Goal: Navigation & Orientation: Find specific page/section

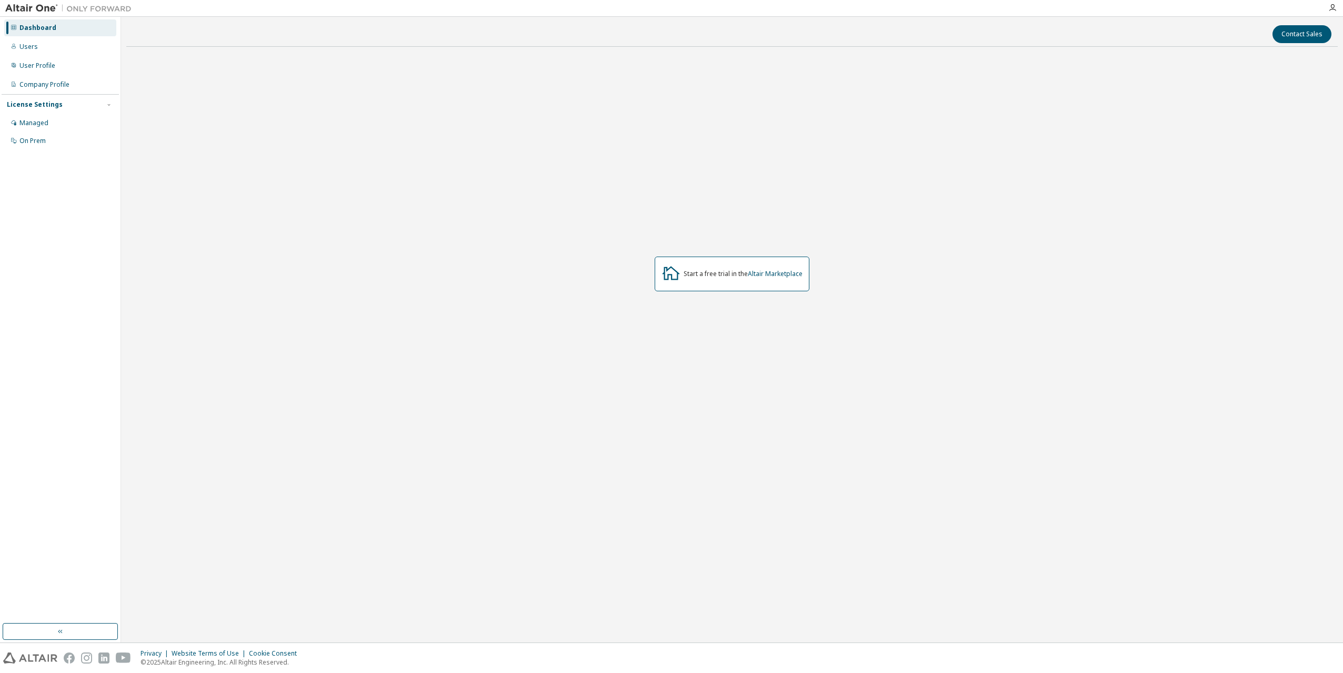
click at [385, 269] on div "Start a free trial in the Altair Marketplace" at bounding box center [731, 274] width 1211 height 438
click at [38, 50] on div "Users" at bounding box center [60, 46] width 112 height 17
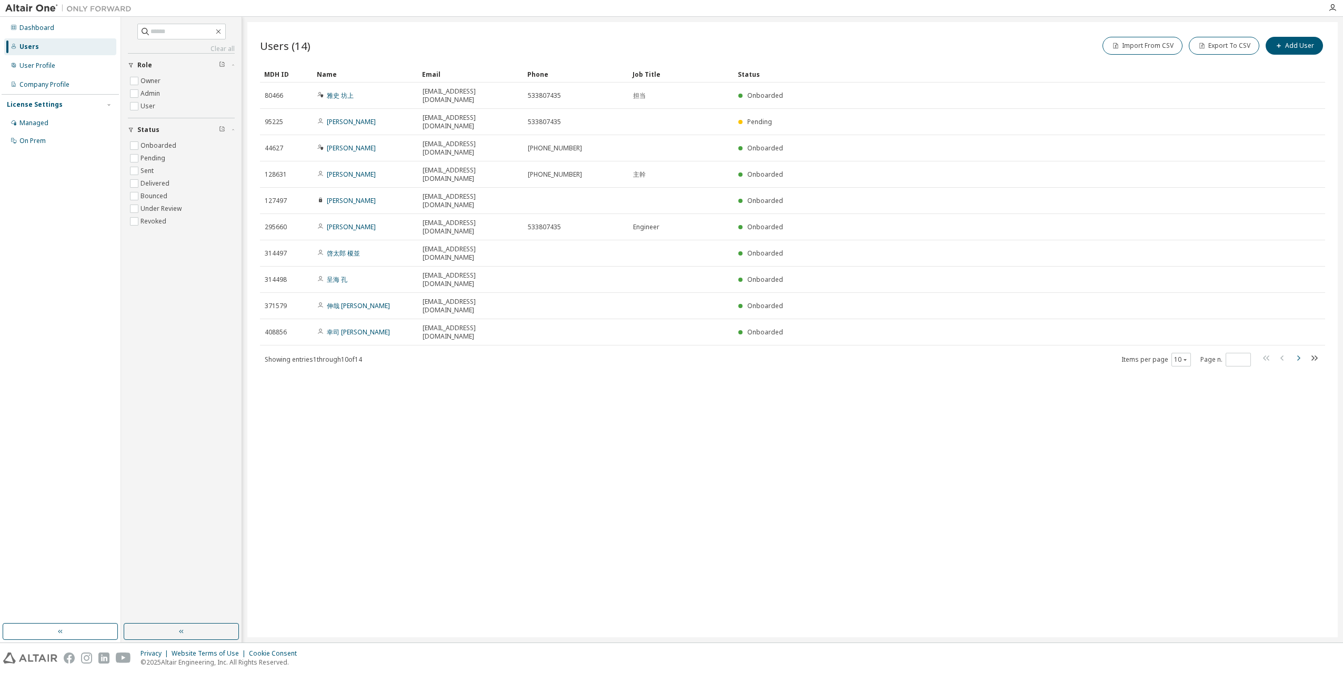
click at [1301, 352] on icon "button" at bounding box center [1298, 358] width 13 height 13
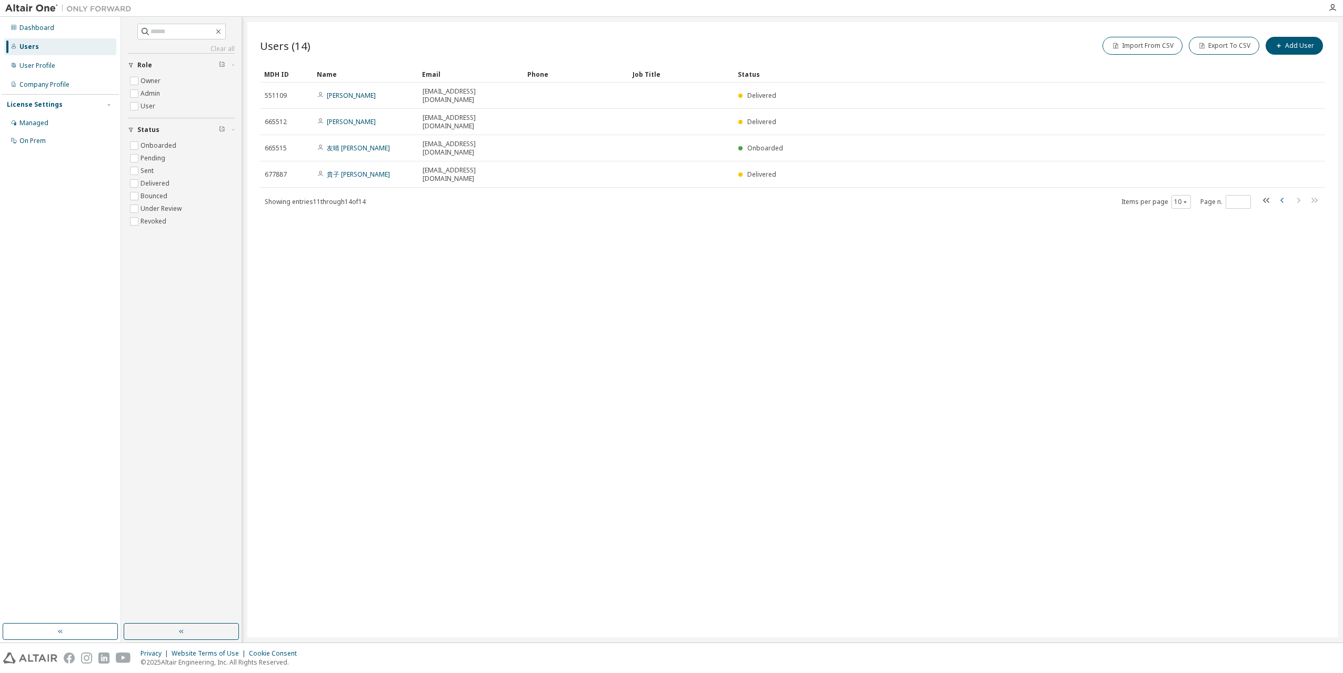
click at [1286, 194] on icon "button" at bounding box center [1282, 200] width 13 height 13
type input "*"
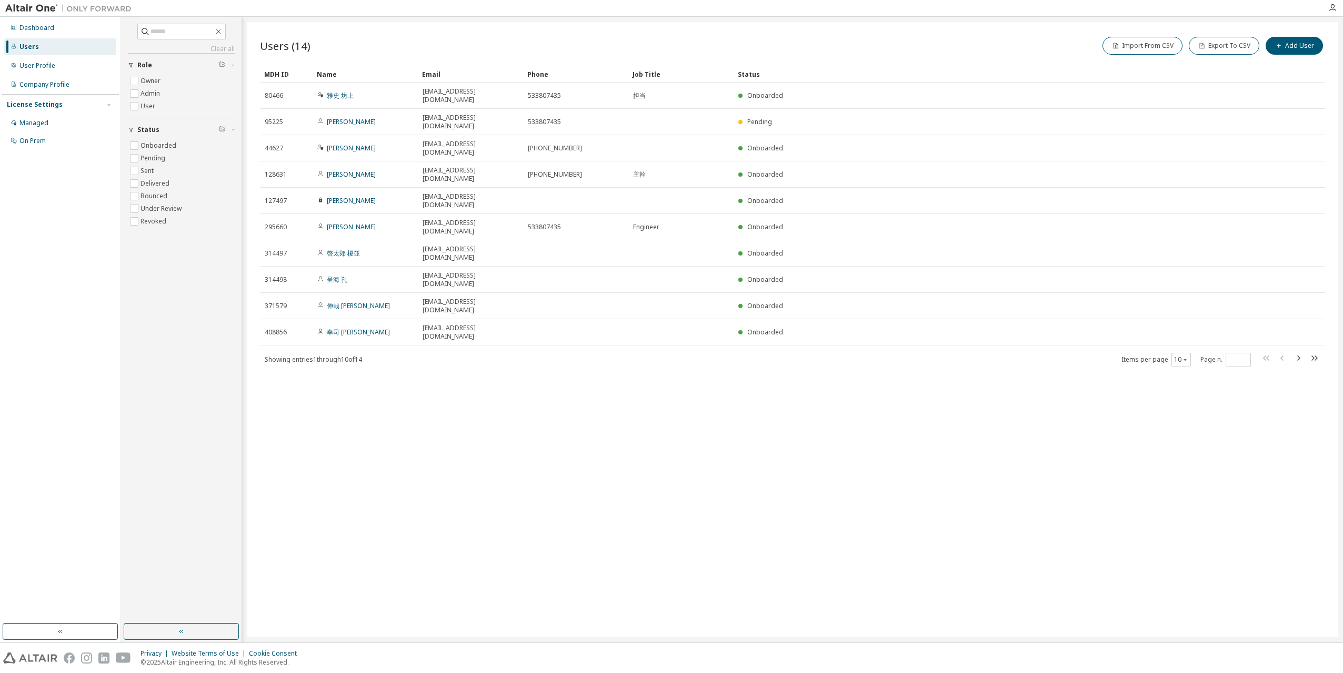
click at [31, 7] on img at bounding box center [71, 8] width 132 height 11
click at [24, 27] on div "Dashboard" at bounding box center [36, 28] width 35 height 8
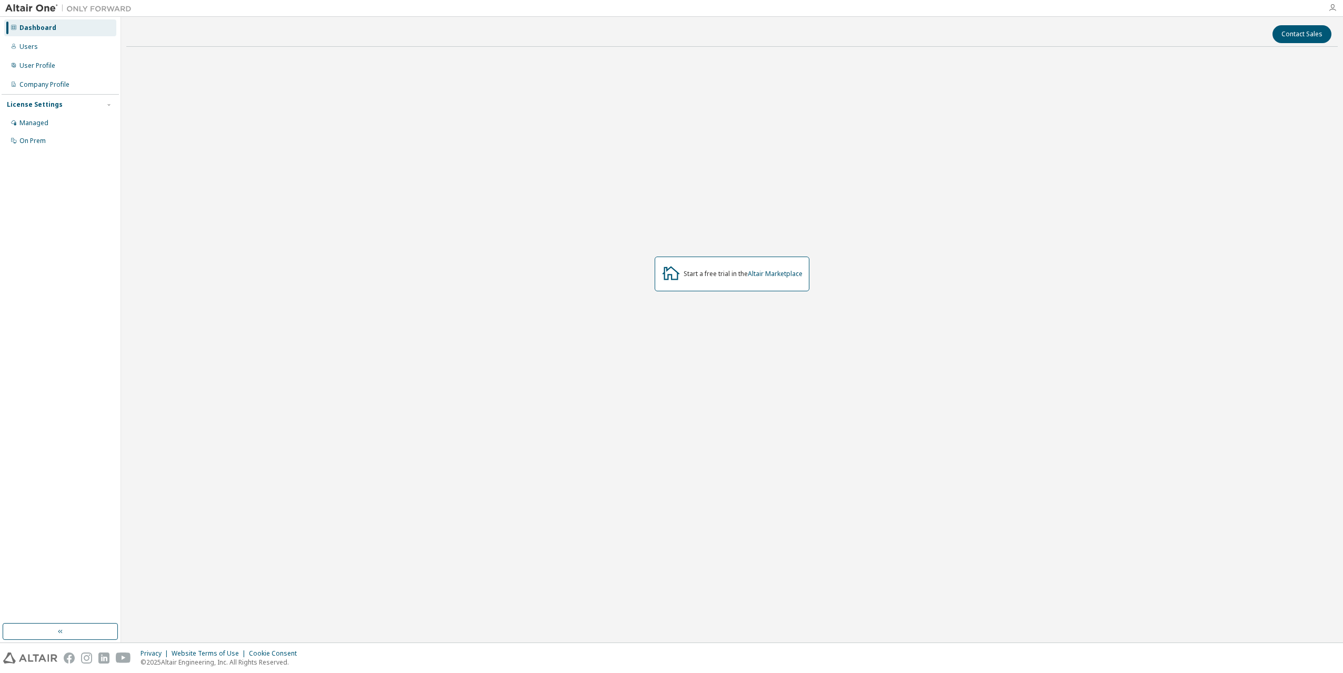
click at [1329, 5] on icon "button" at bounding box center [1332, 8] width 8 height 8
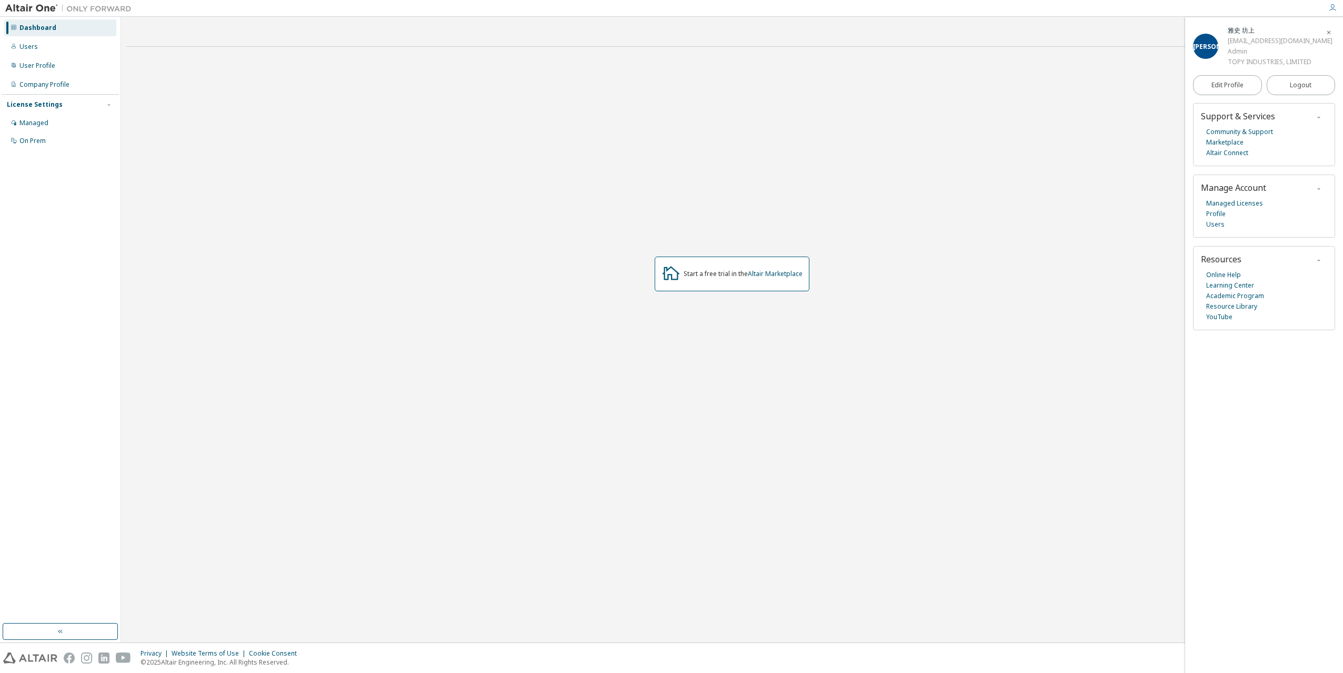
drag, startPoint x: 885, startPoint y: 178, endPoint x: 880, endPoint y: 179, distance: 5.4
click at [884, 178] on div "Start a free trial in the Altair Marketplace" at bounding box center [731, 274] width 1211 height 438
click at [42, 7] on img at bounding box center [71, 8] width 132 height 11
click at [48, 48] on div "Users" at bounding box center [60, 46] width 112 height 17
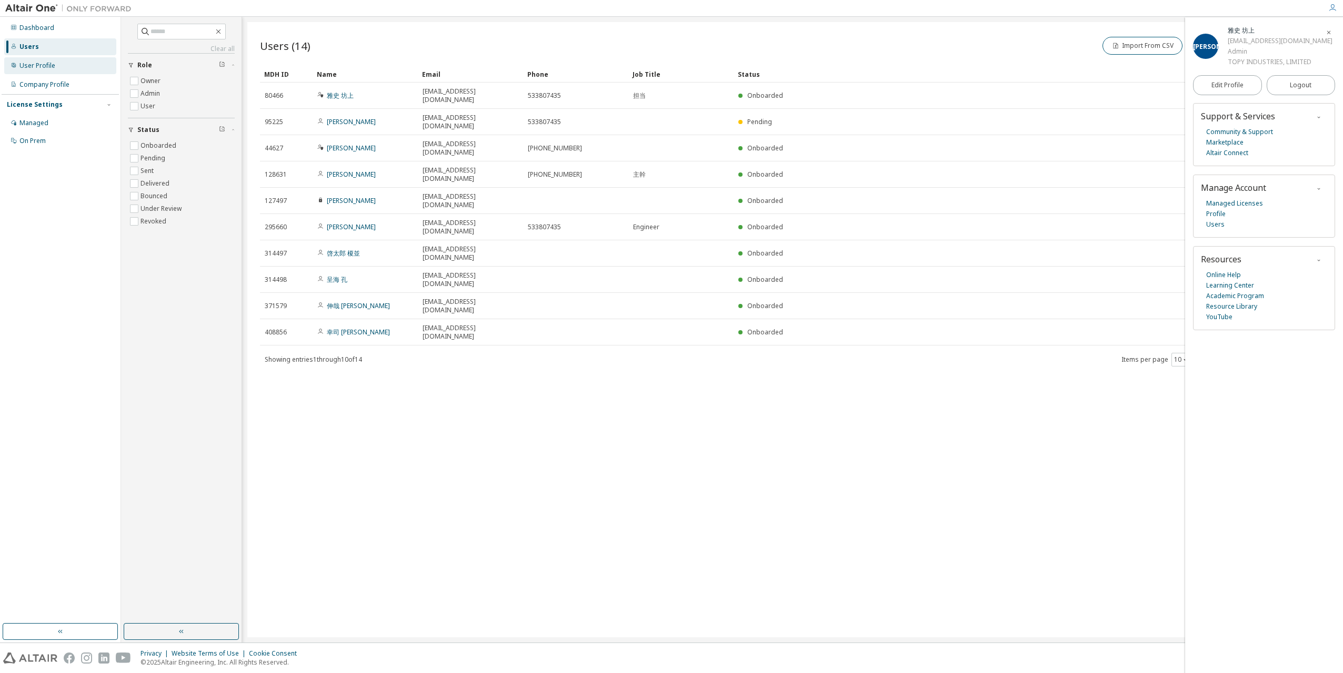
click at [63, 72] on div "User Profile" at bounding box center [60, 65] width 112 height 17
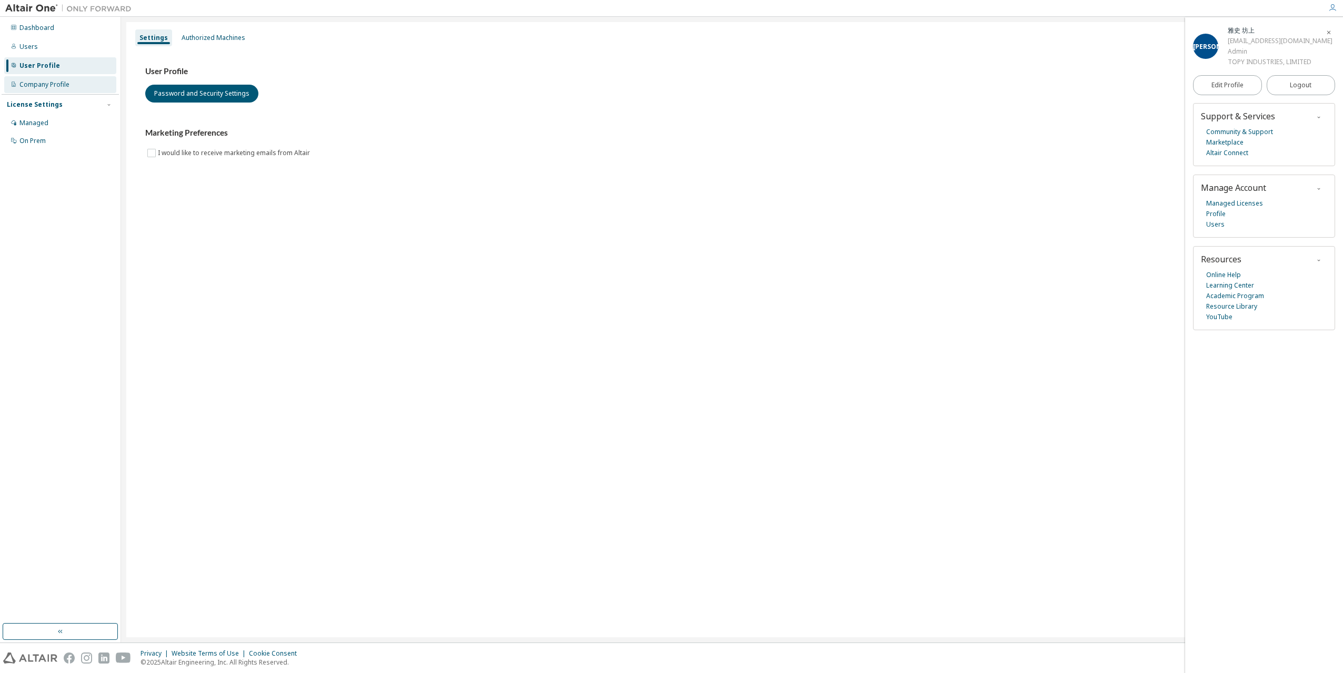
click at [64, 88] on div "Company Profile" at bounding box center [44, 84] width 50 height 8
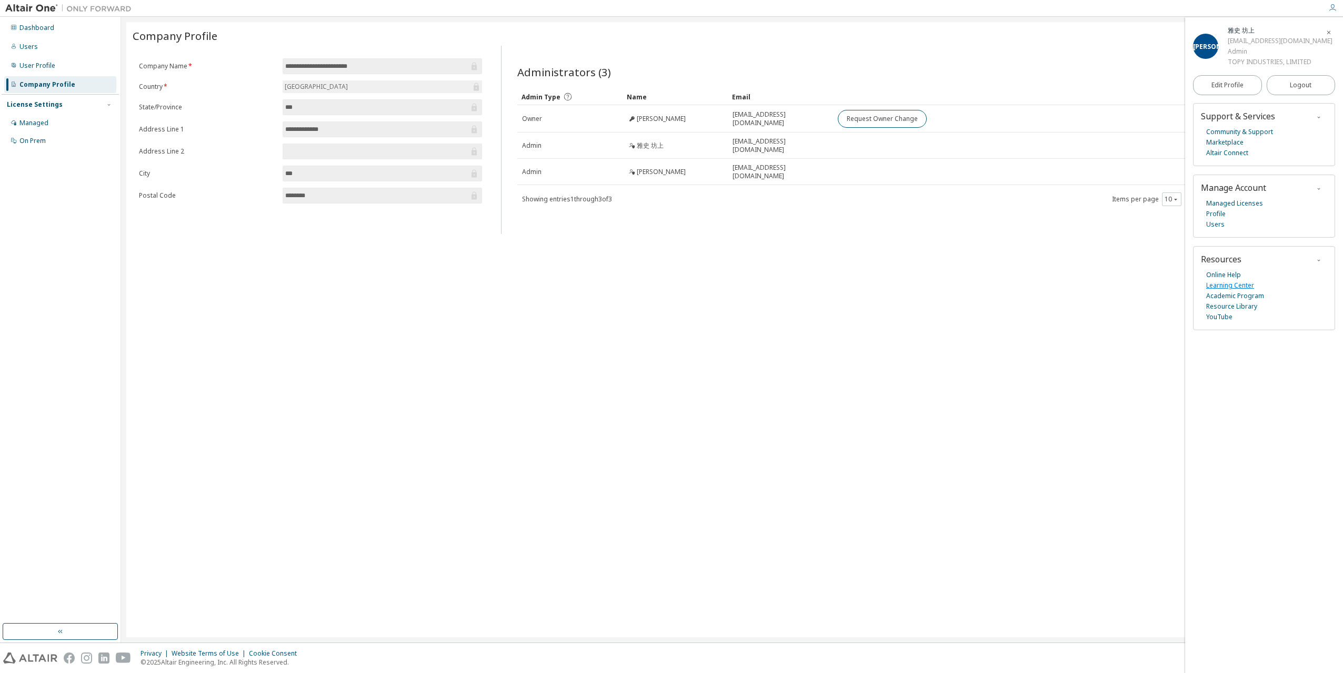
click at [1239, 286] on link "Learning Center" at bounding box center [1230, 285] width 48 height 11
click at [1246, 288] on link "Learning Center" at bounding box center [1230, 285] width 48 height 11
click at [1325, 32] on span "button" at bounding box center [1328, 32] width 11 height 17
